Goal: Learn about a topic

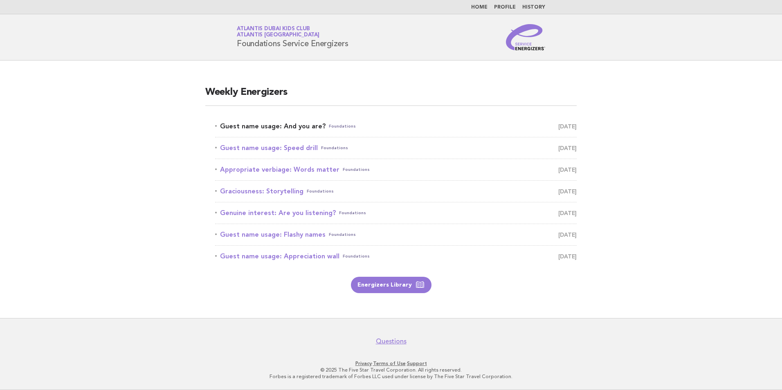
click at [292, 126] on link "Guest name usage: And you are? Foundations August 12" at bounding box center [396, 126] width 362 height 11
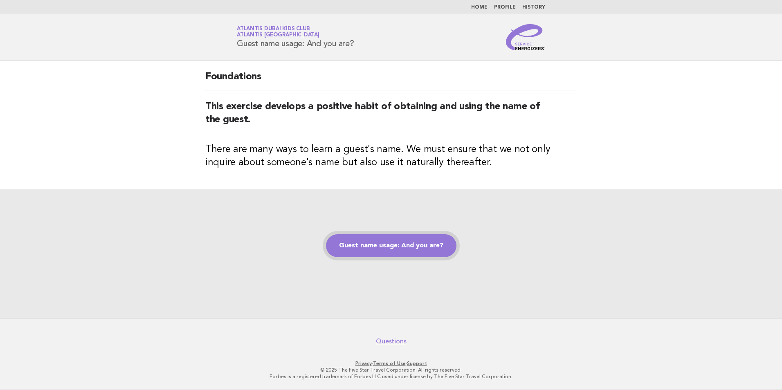
click at [415, 247] on link "Guest name usage: And you are?" at bounding box center [391, 245] width 130 height 23
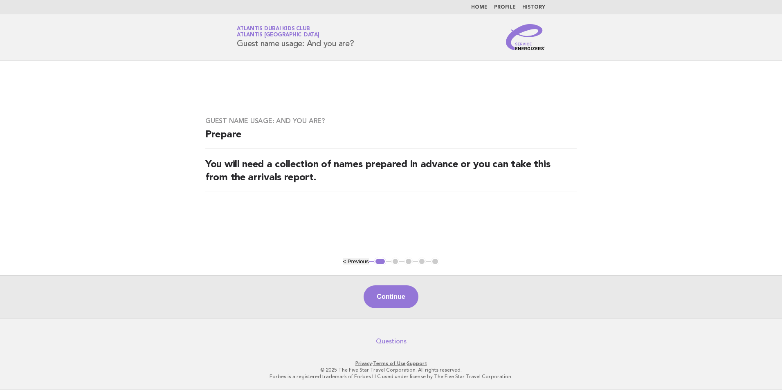
click at [391, 310] on div "Continue" at bounding box center [391, 296] width 782 height 43
click at [391, 303] on button "Continue" at bounding box center [391, 296] width 54 height 23
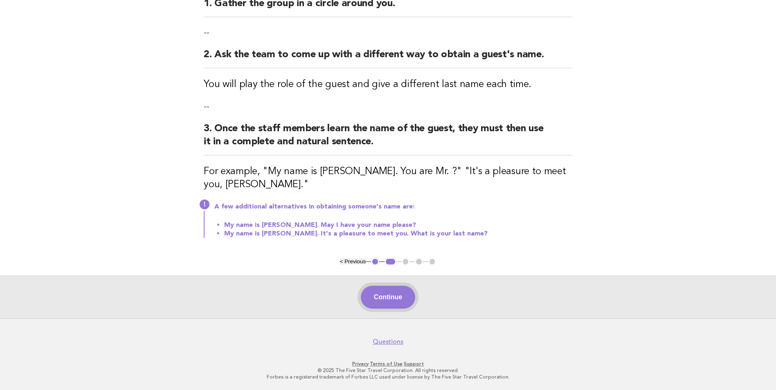
click at [379, 299] on button "Continue" at bounding box center [388, 297] width 54 height 23
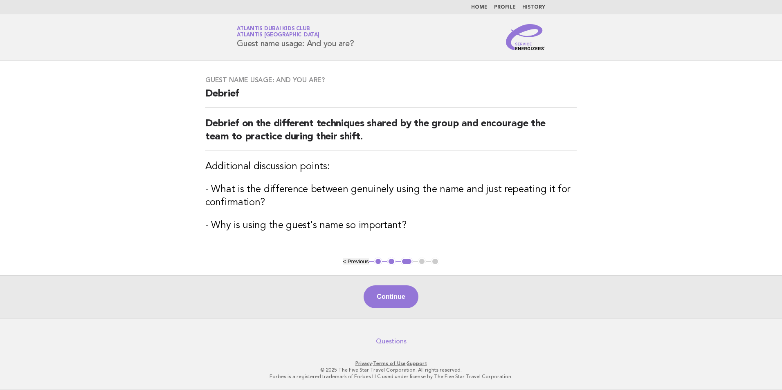
click at [396, 309] on div "Continue" at bounding box center [391, 296] width 782 height 43
click at [395, 301] on button "Continue" at bounding box center [391, 296] width 54 height 23
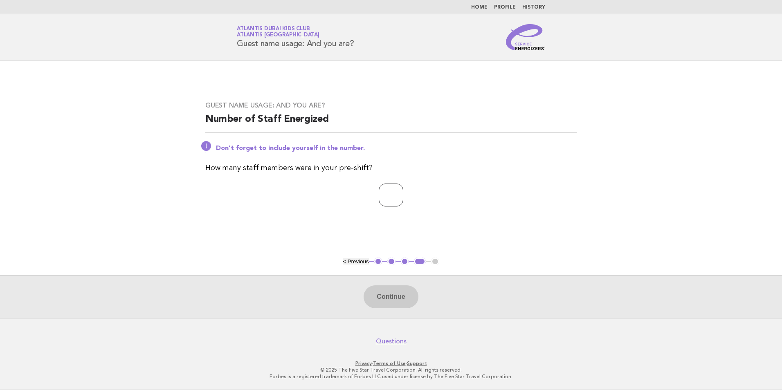
click at [390, 197] on input "number" at bounding box center [391, 195] width 25 height 23
type input "**"
click at [384, 295] on button "Continue" at bounding box center [391, 296] width 54 height 23
